Goal: Information Seeking & Learning: Compare options

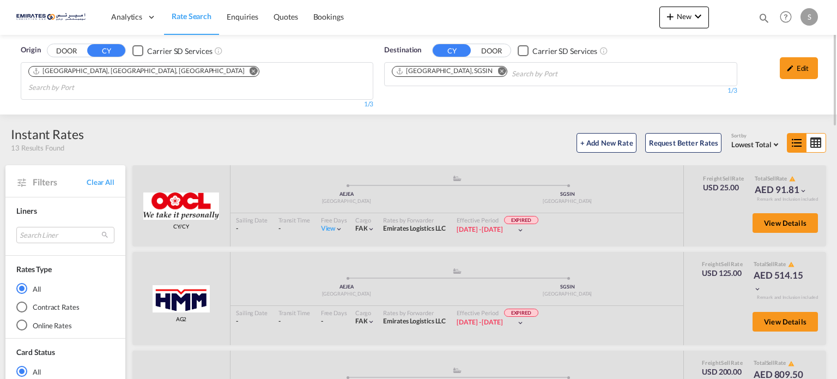
click at [498, 73] on md-icon "Remove" at bounding box center [502, 71] width 8 height 8
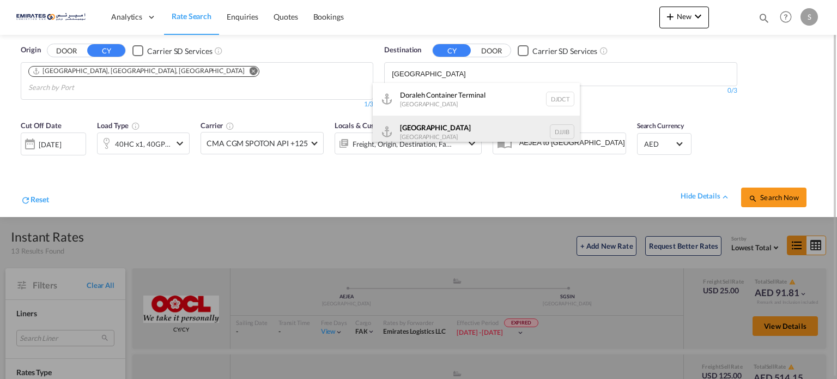
type input "[GEOGRAPHIC_DATA]"
click at [418, 139] on div "[GEOGRAPHIC_DATA] [GEOGRAPHIC_DATA] DJJIB" at bounding box center [476, 132] width 207 height 33
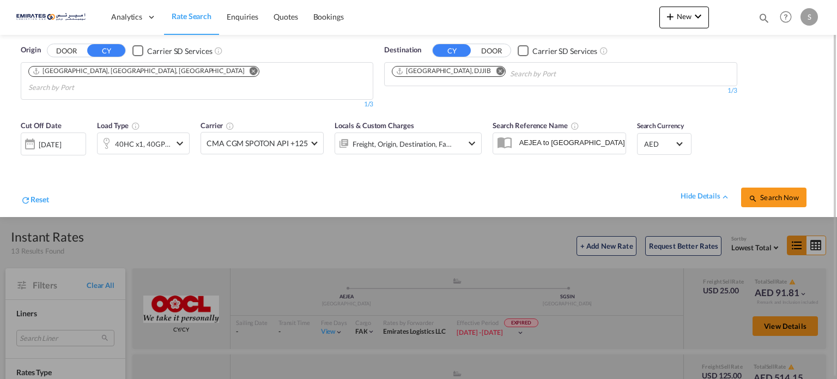
click at [60, 140] on div "[DATE]" at bounding box center [50, 145] width 22 height 10
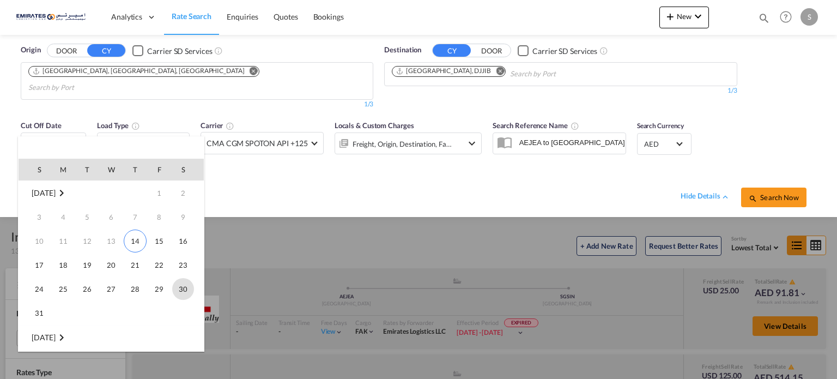
click at [189, 295] on span "30" at bounding box center [183, 289] width 22 height 22
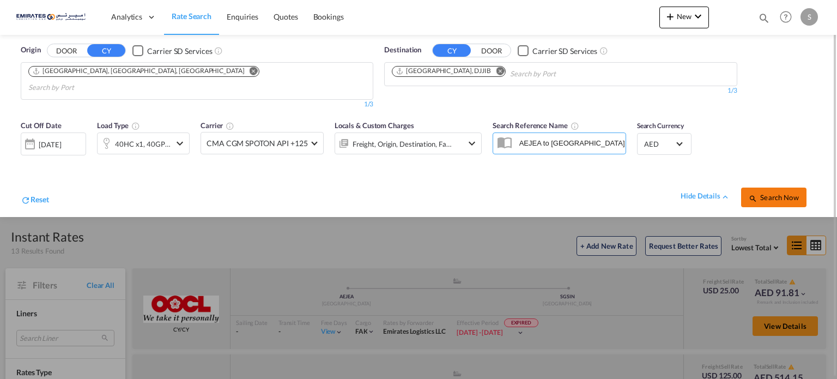
click at [769, 190] on button "Search Now" at bounding box center [773, 198] width 65 height 20
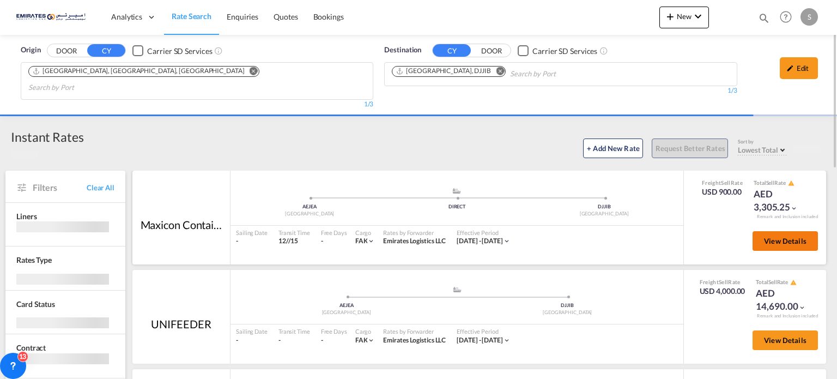
click at [761, 231] on button "View Details" at bounding box center [785, 241] width 65 height 20
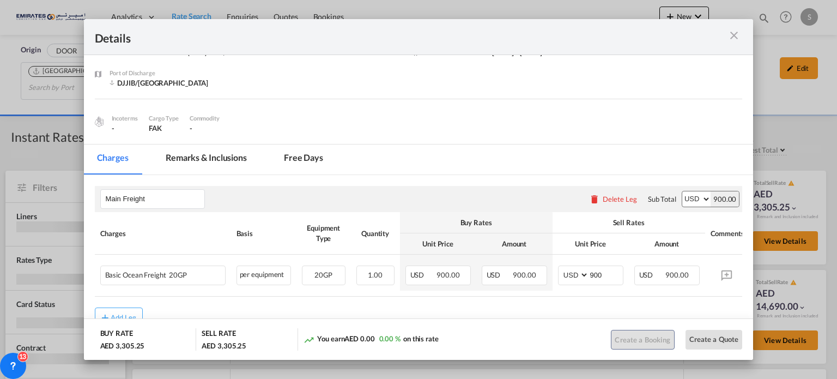
scroll to position [92, 0]
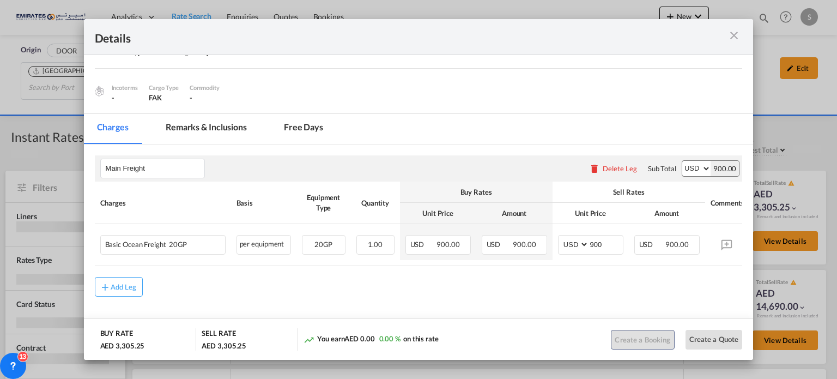
click at [737, 35] on md-icon "icon-close m-3 fg-AAA8AD cursor" at bounding box center [734, 35] width 13 height 13
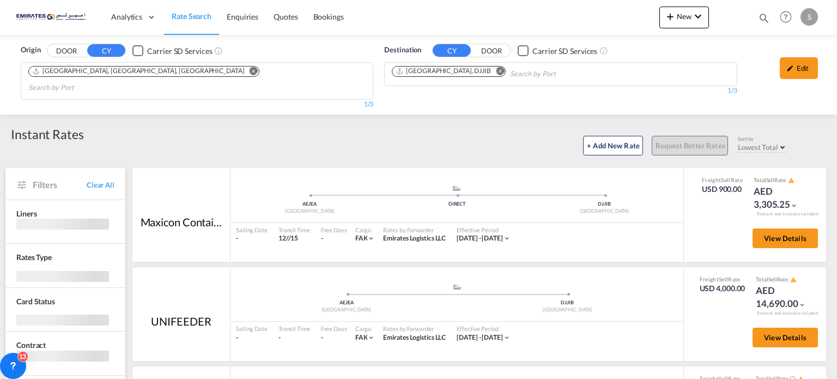
scroll to position [109, 0]
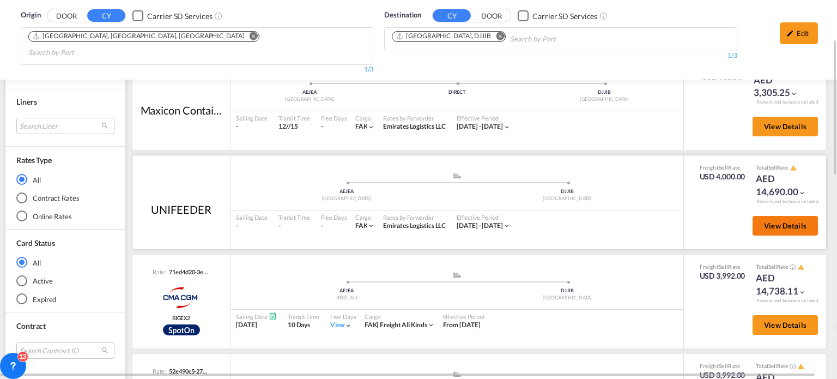
click at [757, 216] on button "View Details" at bounding box center [785, 226] width 65 height 20
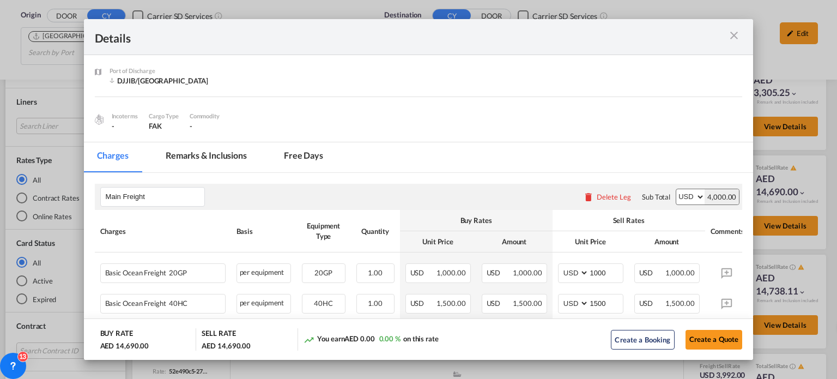
scroll to position [153, 0]
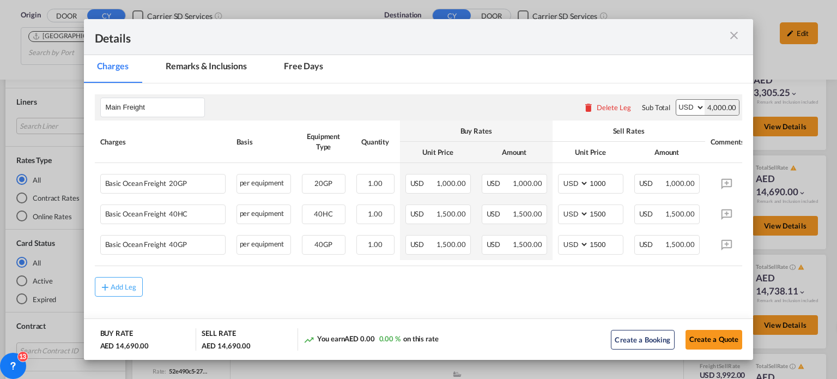
click at [731, 34] on md-icon "icon-close m-3 fg-AAA8AD cursor" at bounding box center [734, 35] width 13 height 13
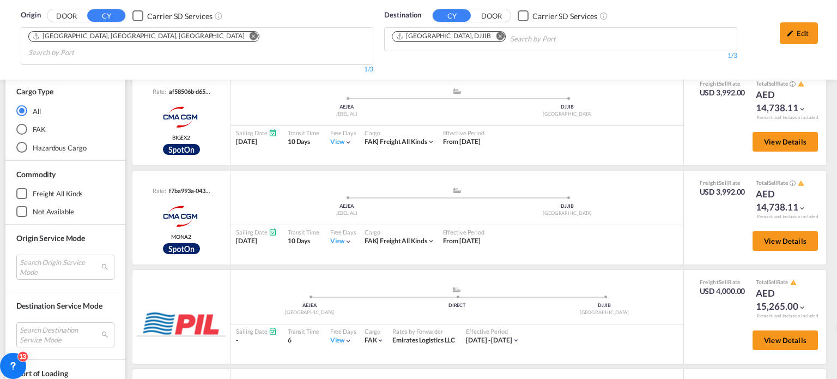
scroll to position [654, 0]
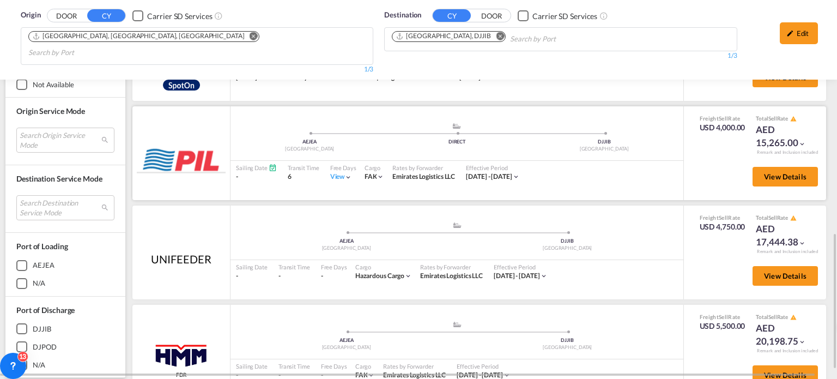
click at [337, 172] on div "View" at bounding box center [341, 176] width 22 height 9
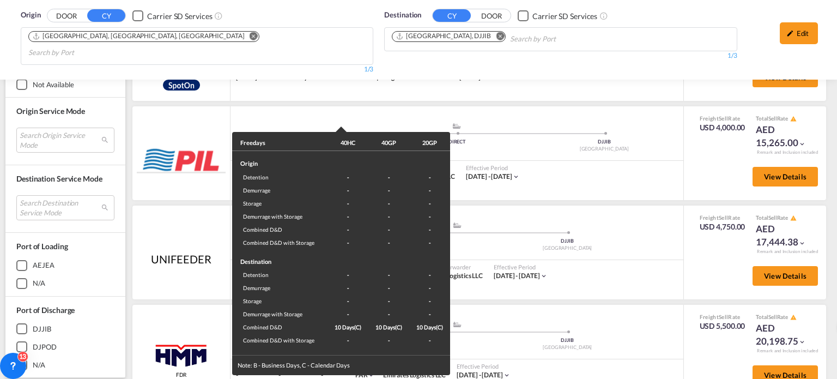
click at [691, 216] on div "Freedays 40HC 40GP 20GP Origin Detention - - - Demurrage - - - Storage - - - De…" at bounding box center [418, 189] width 837 height 379
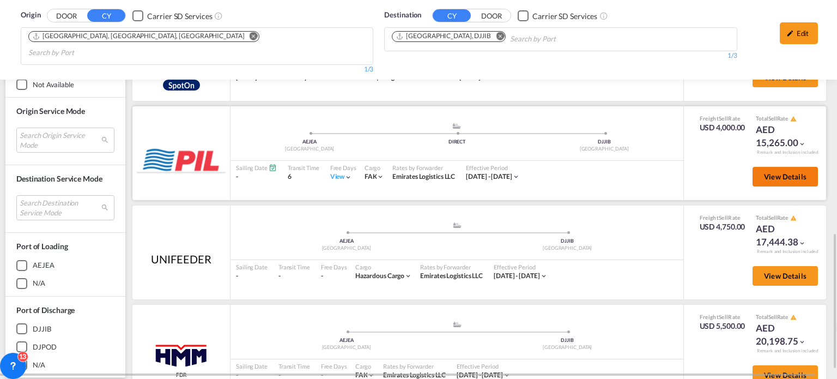
click at [764, 172] on span "View Details" at bounding box center [785, 176] width 43 height 9
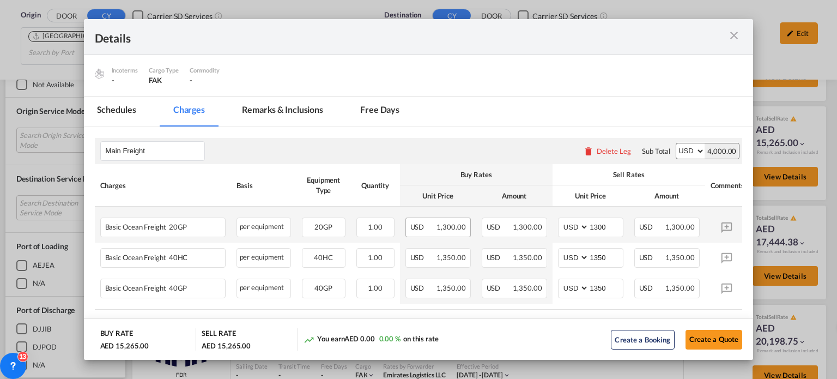
scroll to position [164, 0]
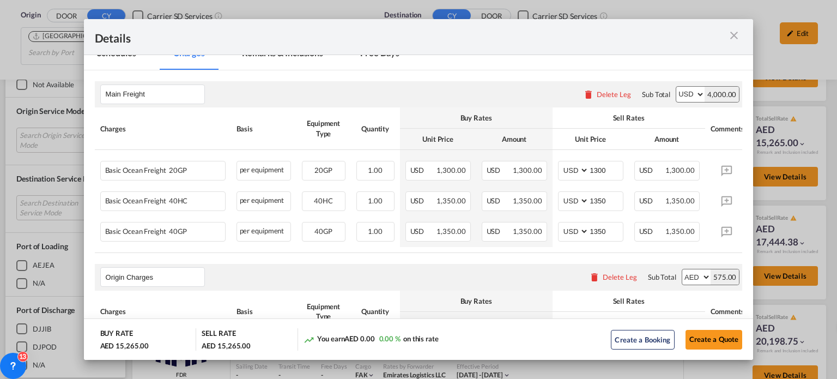
click at [725, 37] on div "Port of ..." at bounding box center [710, 37] width 65 height 14
click at [732, 35] on md-icon "icon-close m-3 fg-AAA8AD cursor" at bounding box center [734, 35] width 13 height 13
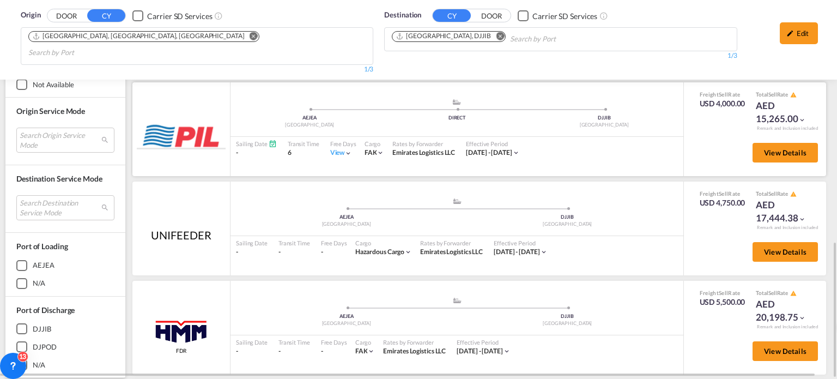
scroll to position [55, 0]
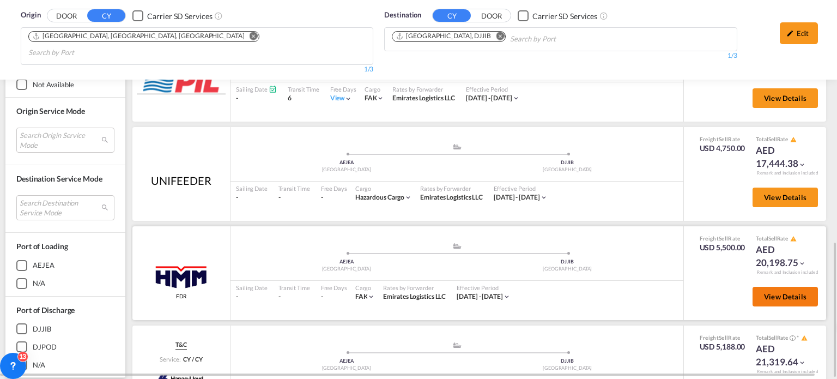
click at [769, 292] on span "View Details" at bounding box center [785, 296] width 43 height 9
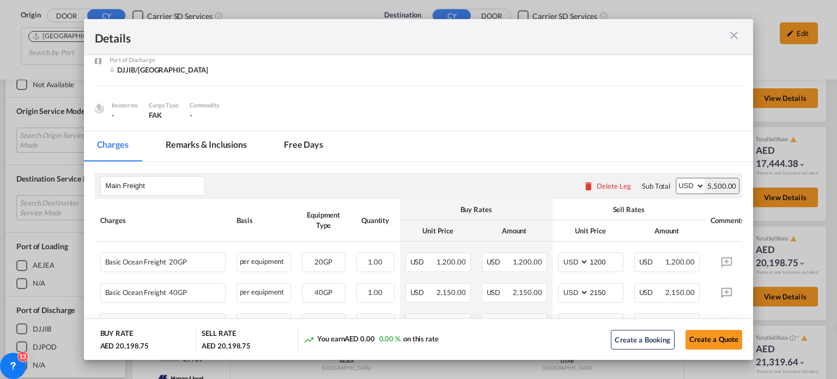
scroll to position [153, 0]
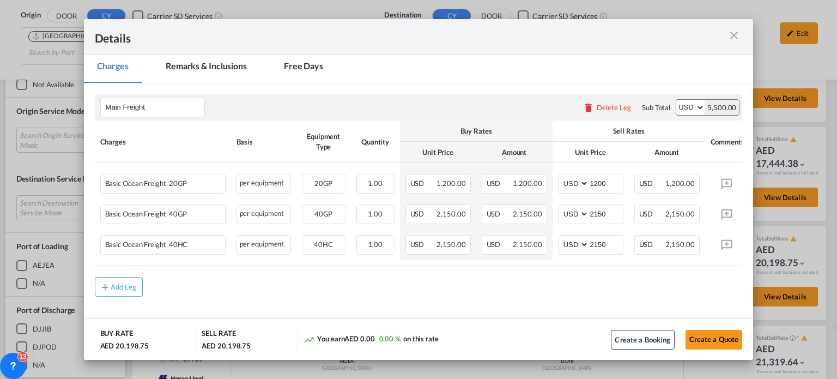
click at [732, 40] on md-icon "icon-close m-3 fg-AAA8AD cursor" at bounding box center [734, 35] width 13 height 13
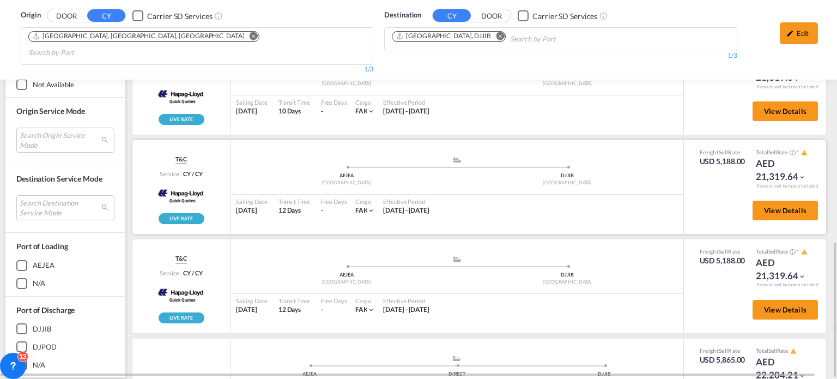
scroll to position [545, 0]
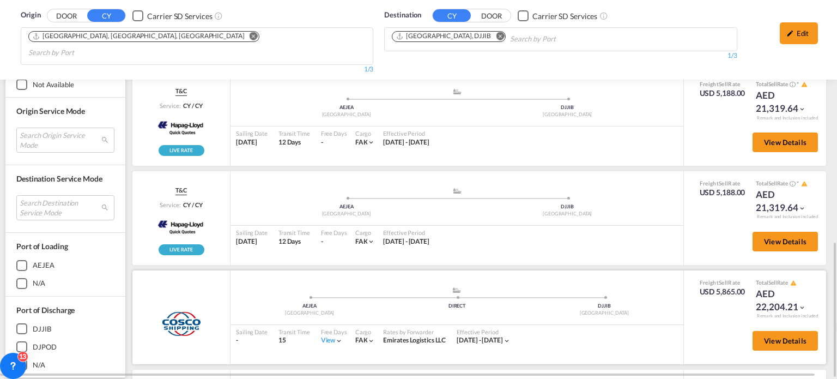
click at [323, 336] on div "View" at bounding box center [332, 340] width 22 height 9
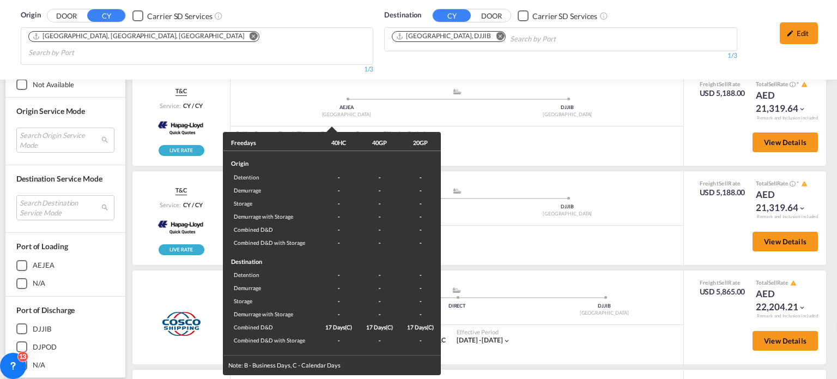
click at [548, 321] on div "Freedays 40HC 40GP 20GP Origin Detention - - - Demurrage - - - Storage - - - De…" at bounding box center [418, 189] width 837 height 379
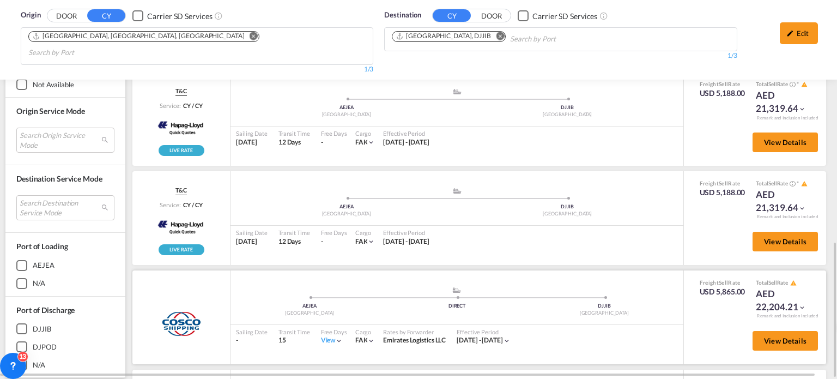
click at [325, 336] on div "View" at bounding box center [332, 340] width 22 height 9
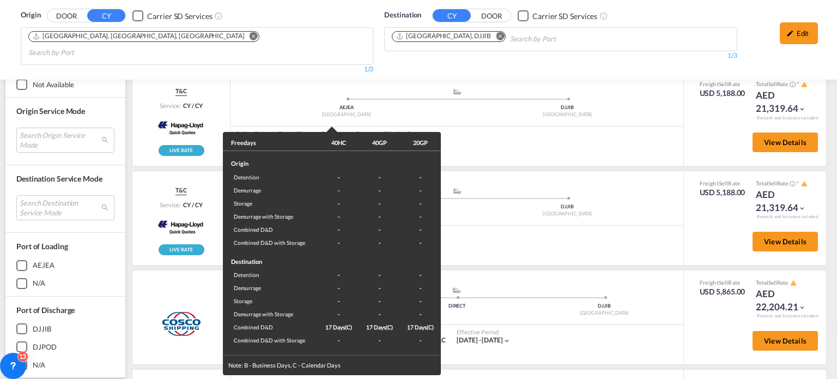
click at [595, 323] on div "Freedays 40HC 40GP 20GP Origin Detention - - - Demurrage - - - Storage - - - De…" at bounding box center [418, 189] width 837 height 379
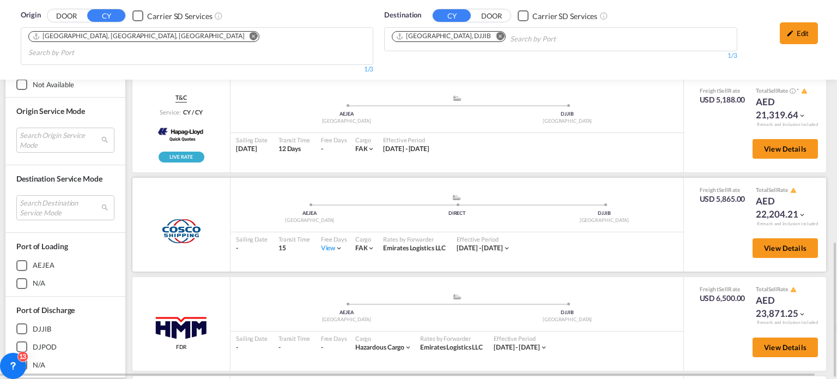
scroll to position [654, 0]
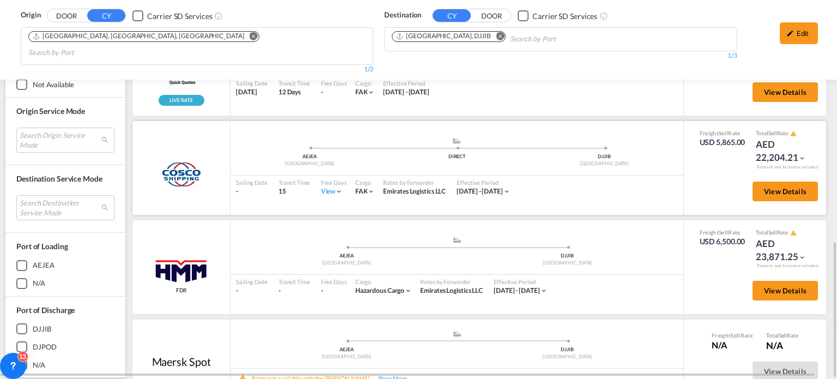
click at [328, 187] on div "View" at bounding box center [332, 191] width 22 height 9
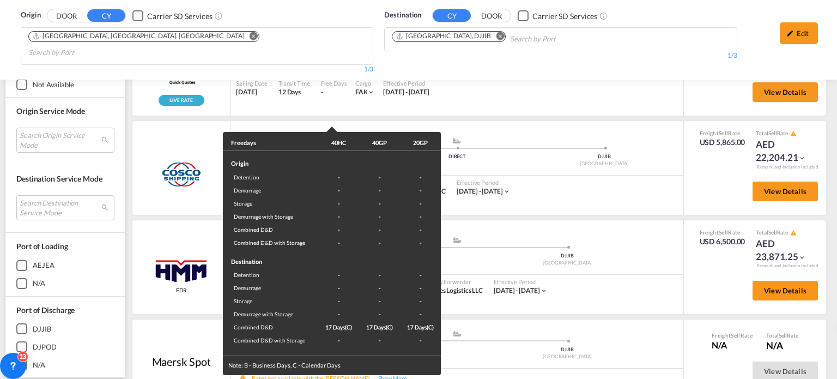
click at [558, 197] on div "Freedays 40HC 40GP 20GP Origin Detention - - - Demurrage - - - Storage - - - De…" at bounding box center [418, 189] width 837 height 379
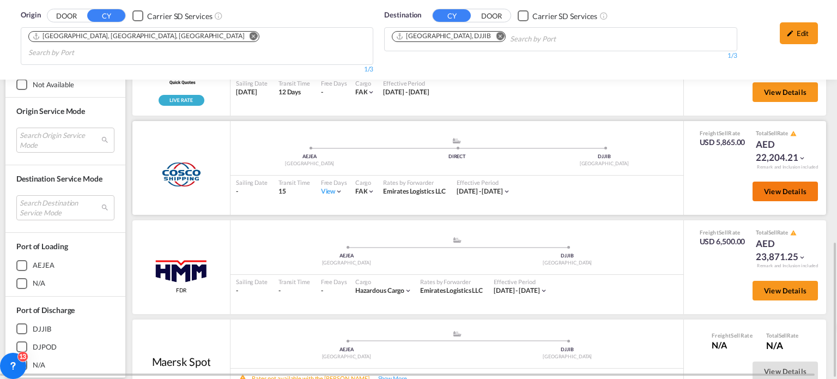
click at [777, 187] on span "View Details" at bounding box center [785, 191] width 43 height 9
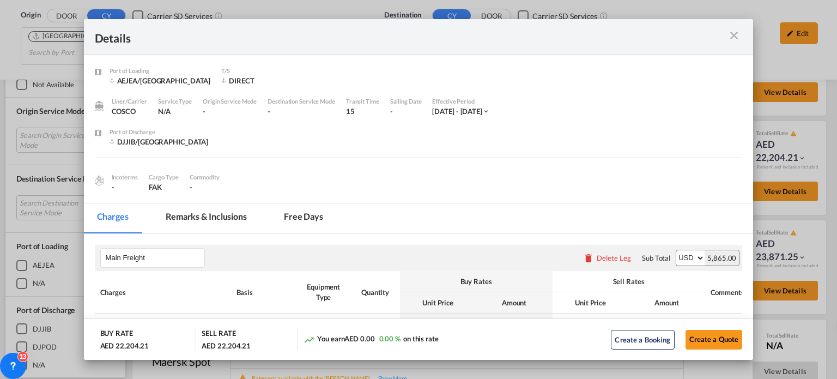
scroll to position [164, 0]
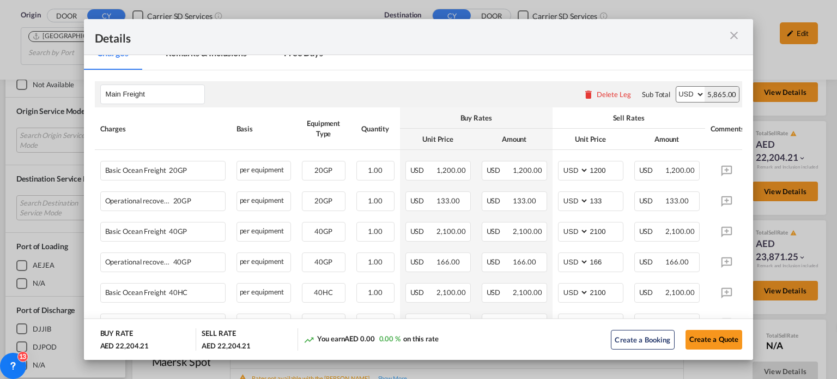
click at [740, 36] on md-icon "icon-close m-3 fg-AAA8AD cursor" at bounding box center [734, 35] width 13 height 13
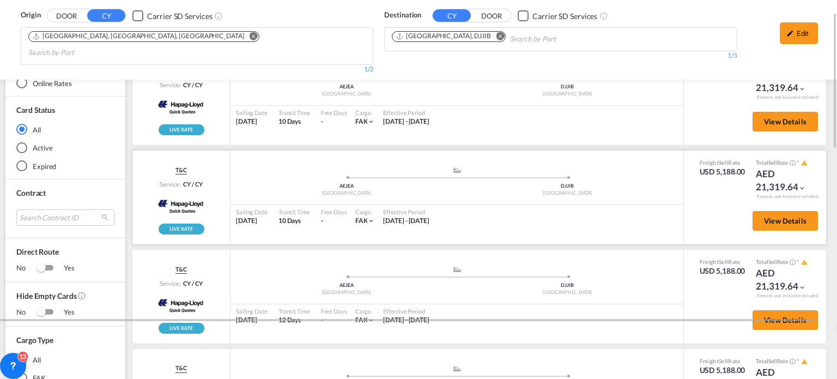
scroll to position [188, 0]
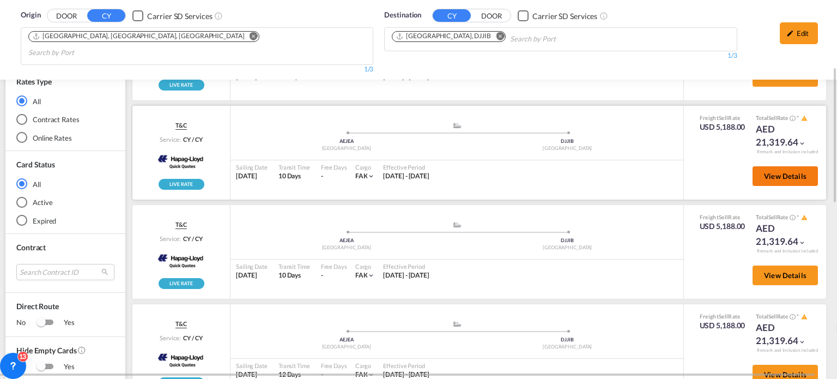
click at [770, 172] on span "View Details" at bounding box center [785, 176] width 43 height 9
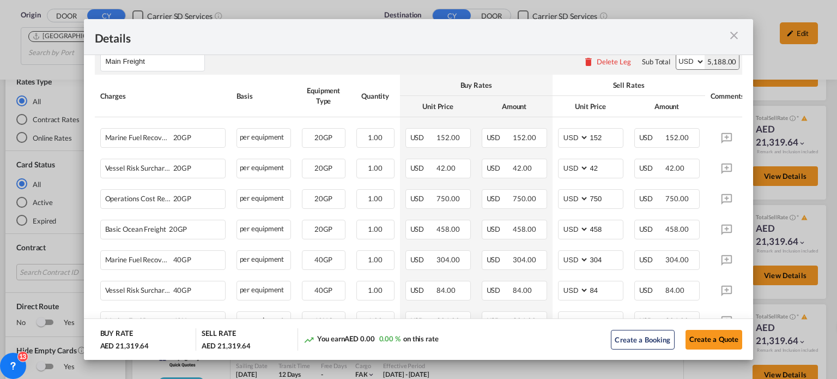
scroll to position [218, 0]
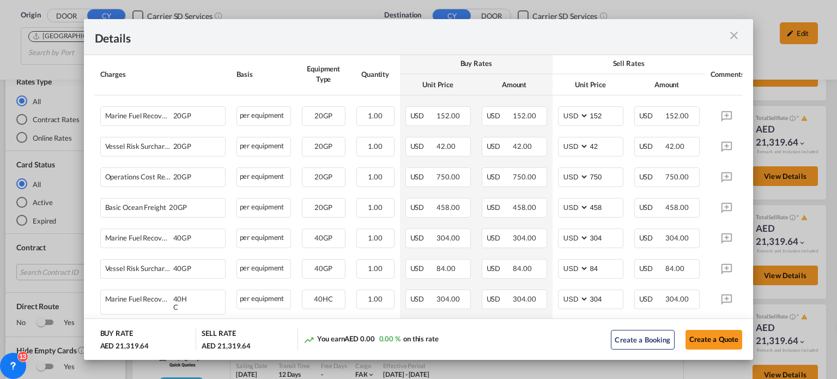
click at [732, 35] on md-icon "icon-close m-3 fg-AAA8AD cursor" at bounding box center [734, 35] width 13 height 13
